Goal: Information Seeking & Learning: Learn about a topic

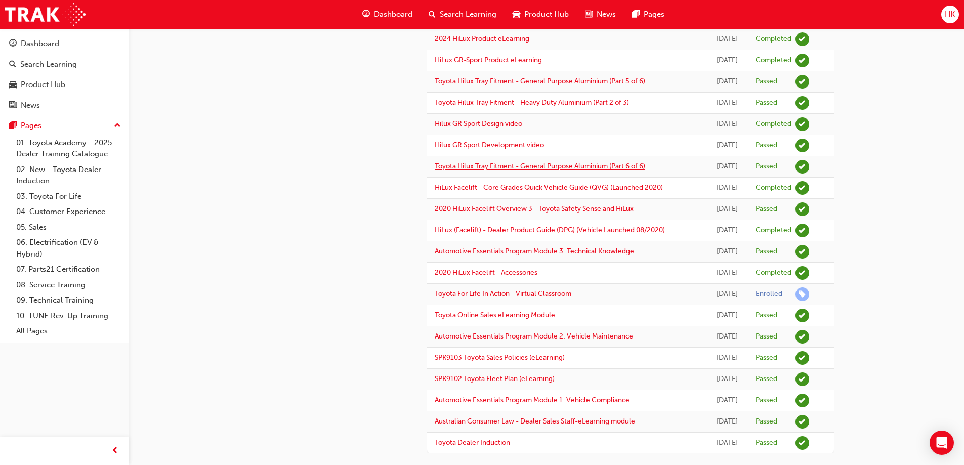
scroll to position [495, 0]
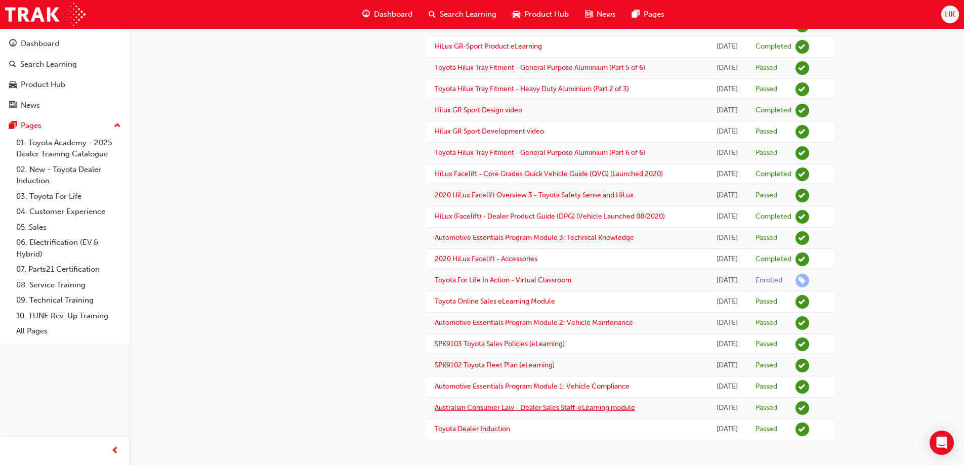
click at [552, 408] on link "Australian Consumer Law - Dealer Sales Staff-eLearning module" at bounding box center [535, 407] width 200 height 9
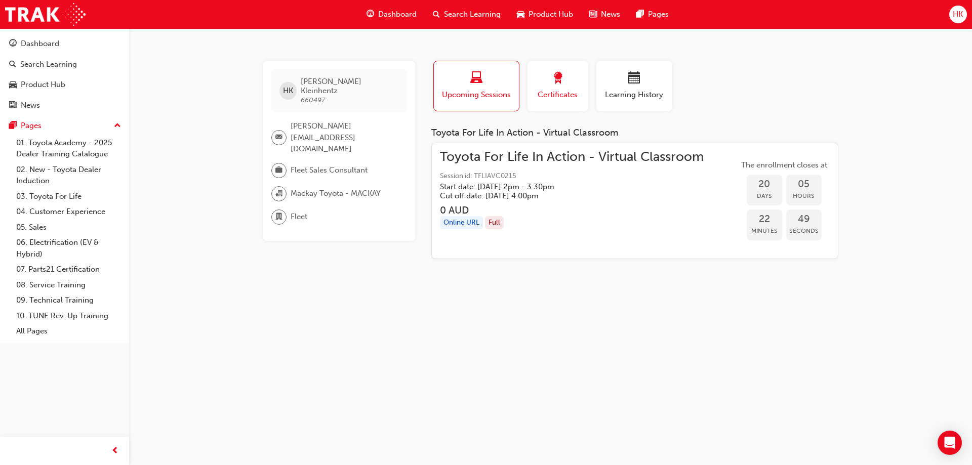
click at [557, 82] on span "award-icon" at bounding box center [558, 79] width 12 height 14
click at [564, 86] on div "button" at bounding box center [558, 80] width 46 height 16
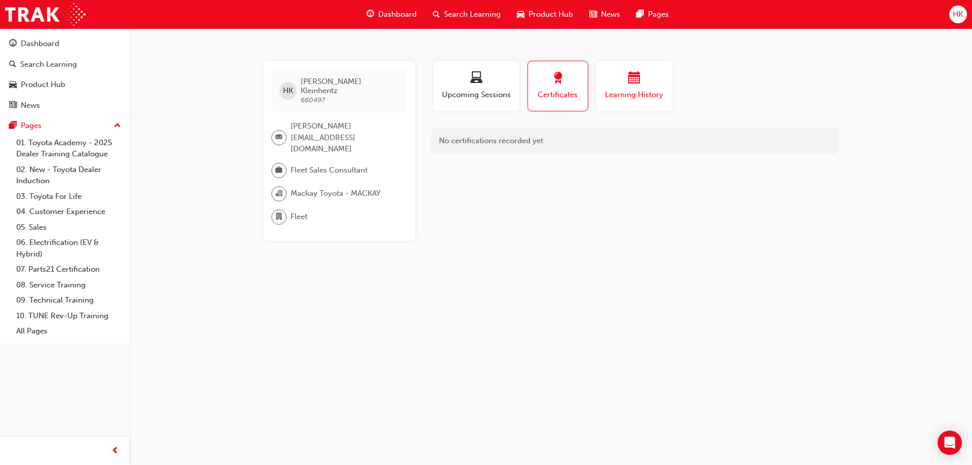
click at [639, 84] on span "calendar-icon" at bounding box center [634, 79] width 12 height 14
